Goal: Task Accomplishment & Management: Manage account settings

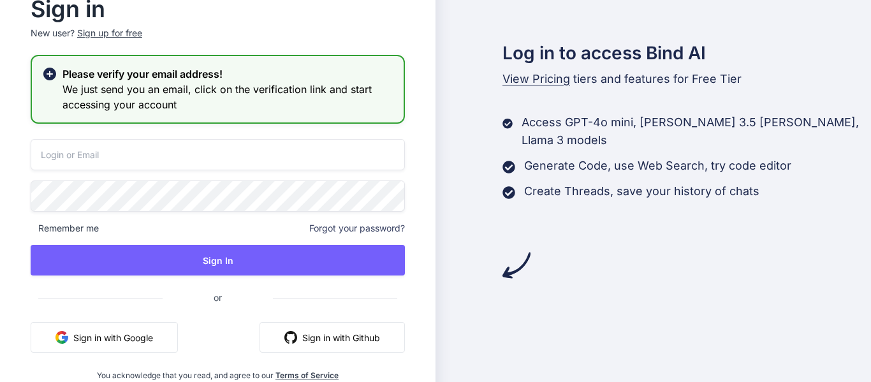
click at [116, 344] on button "Sign in with Google" at bounding box center [104, 337] width 147 height 31
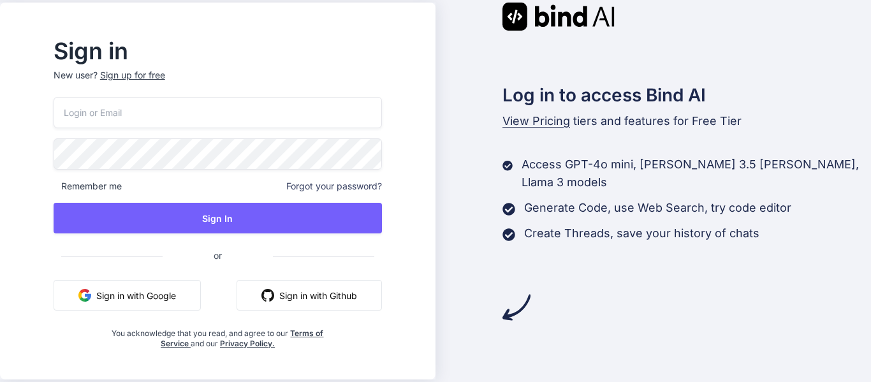
click at [323, 298] on button "Sign in with Github" at bounding box center [308, 295] width 145 height 31
click at [151, 301] on button "Sign in with Google" at bounding box center [127, 295] width 147 height 31
